Goal: Transaction & Acquisition: Purchase product/service

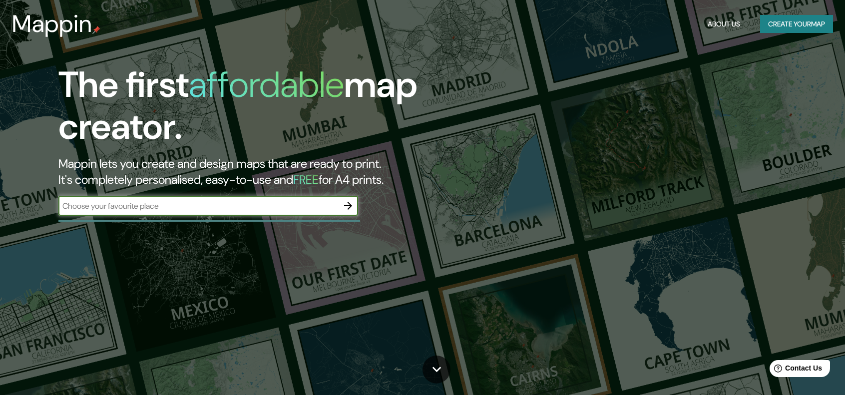
click at [200, 210] on input "text" at bounding box center [198, 205] width 280 height 11
paste input "[GEOGRAPHIC_DATA]"
type input "[GEOGRAPHIC_DATA]"
click at [353, 208] on icon "button" at bounding box center [348, 206] width 12 height 12
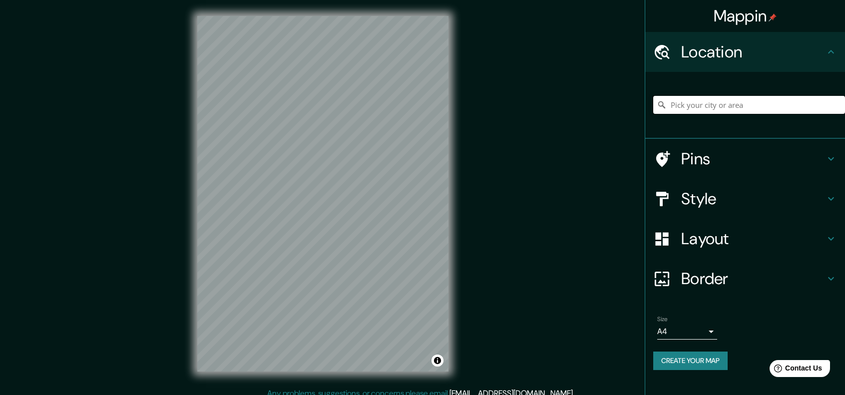
click at [745, 103] on input "Pick your city or area" at bounding box center [750, 105] width 192 height 18
paste input "[GEOGRAPHIC_DATA]"
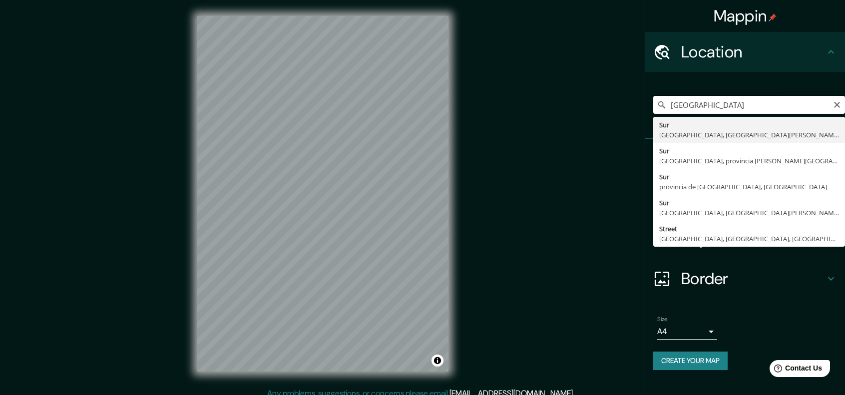
type input "[GEOGRAPHIC_DATA], [GEOGRAPHIC_DATA], [GEOGRAPHIC_DATA][PERSON_NAME], [GEOGRAPH…"
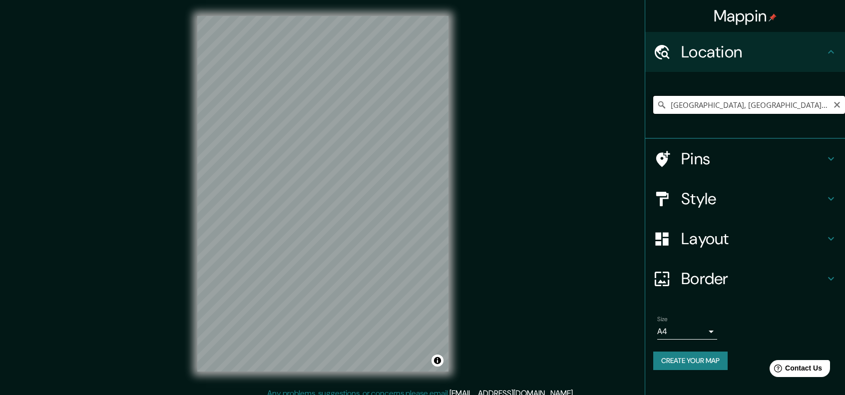
click at [367, 88] on div "Mappin Location [GEOGRAPHIC_DATA], [GEOGRAPHIC_DATA], [GEOGRAPHIC_DATA][PERSON_…" at bounding box center [422, 202] width 845 height 404
paste input "[GEOGRAPHIC_DATA]"
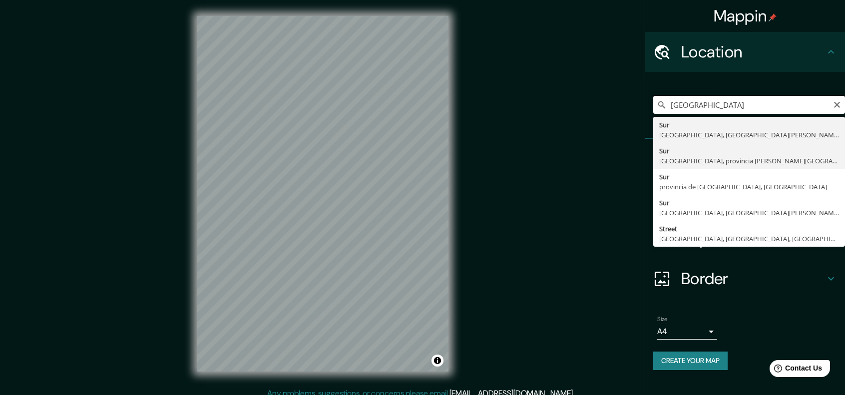
scroll to position [8, 0]
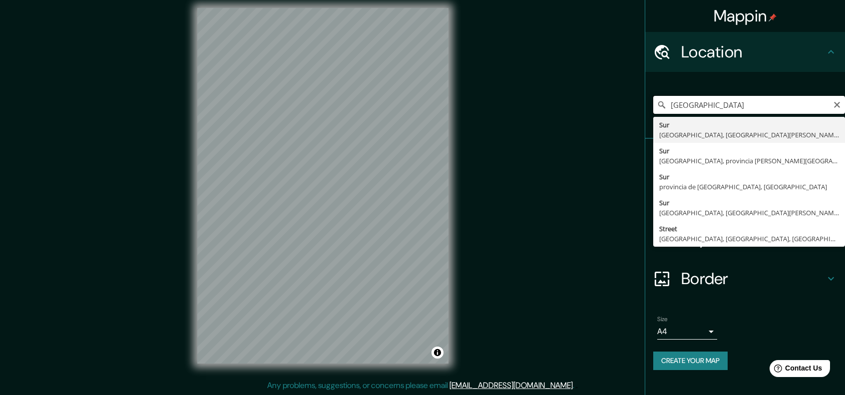
type input "[GEOGRAPHIC_DATA]"
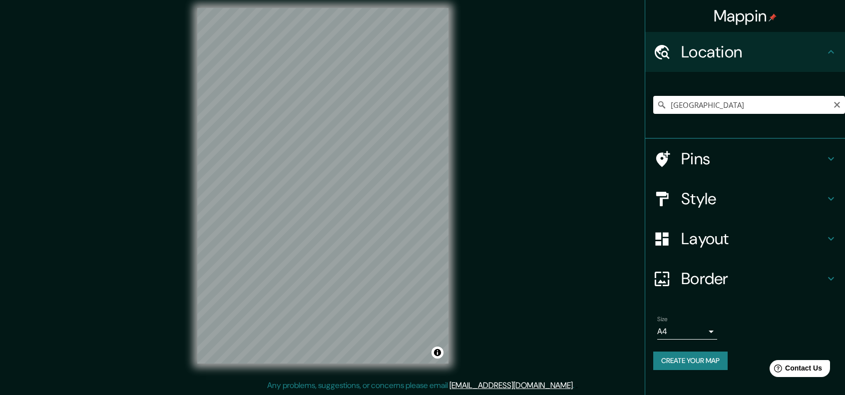
click at [662, 103] on icon at bounding box center [662, 105] width 10 height 10
click at [660, 104] on icon at bounding box center [662, 105] width 10 height 10
click at [557, 132] on div "Mappin Location [GEOGRAPHIC_DATA] [GEOGRAPHIC_DATA] [GEOGRAPHIC_DATA], [GEOGRAP…" at bounding box center [422, 194] width 845 height 404
